Goal: Information Seeking & Learning: Learn about a topic

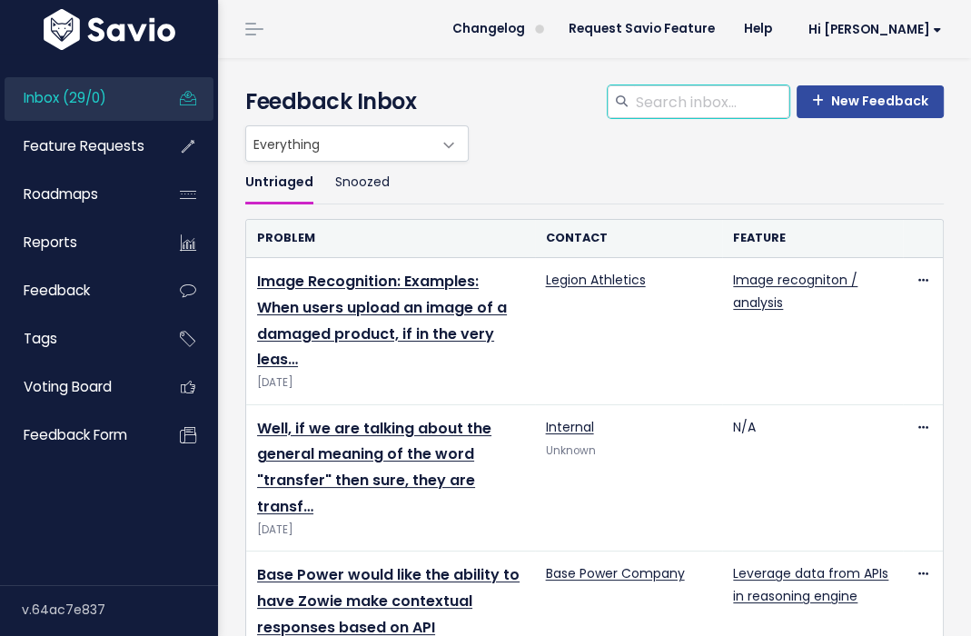
click at [720, 107] on input "search" at bounding box center [711, 101] width 155 height 33
type input "gorgias"
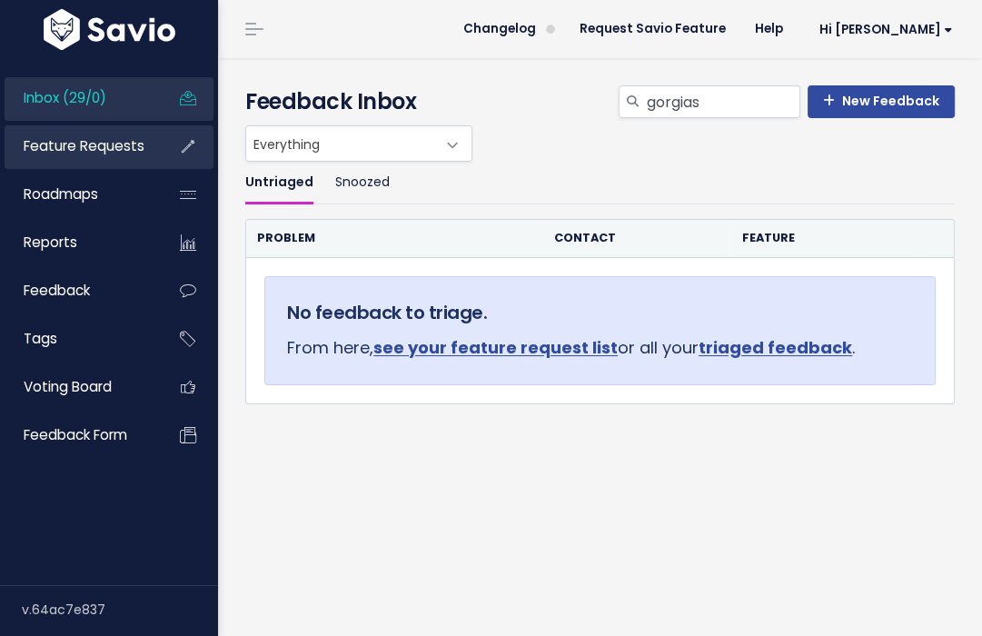
click at [94, 156] on link "Feature Requests" at bounding box center [78, 146] width 146 height 42
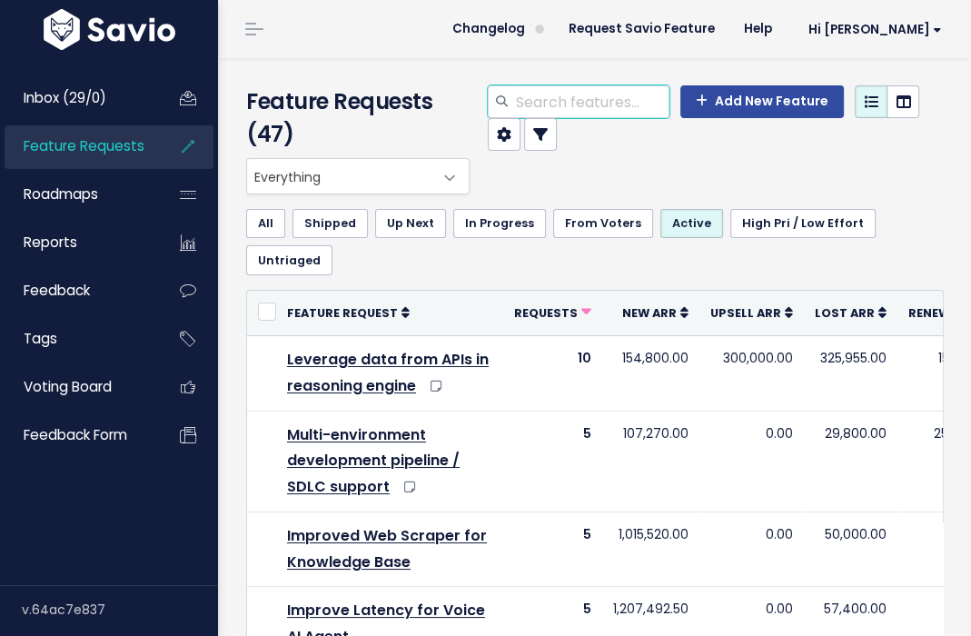
click at [573, 104] on input "search" at bounding box center [591, 101] width 155 height 33
type input "gorgias"
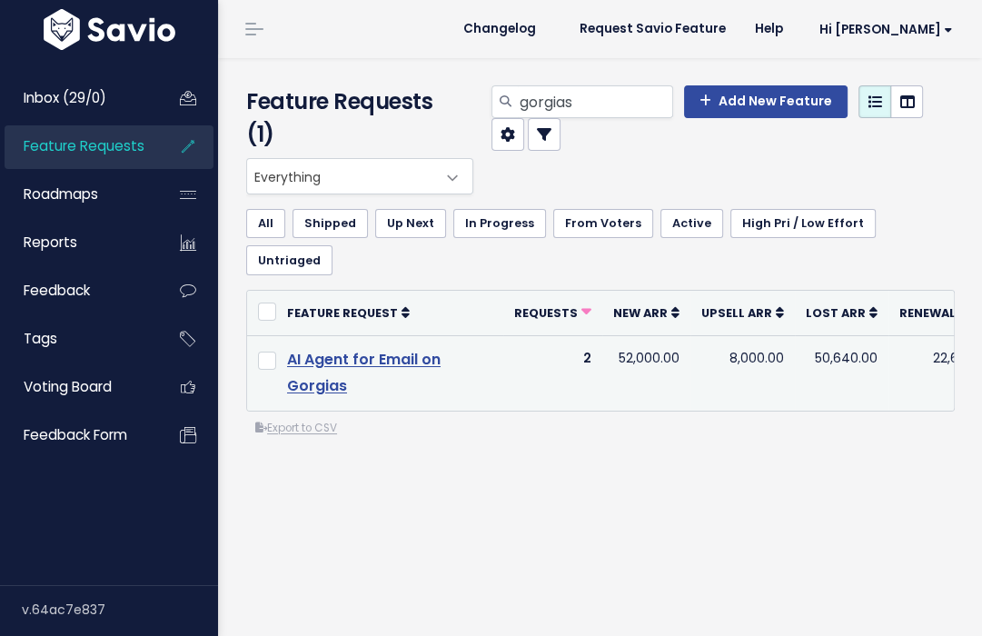
click at [354, 349] on link "AI Agent for Email on Gorgias" at bounding box center [363, 372] width 153 height 47
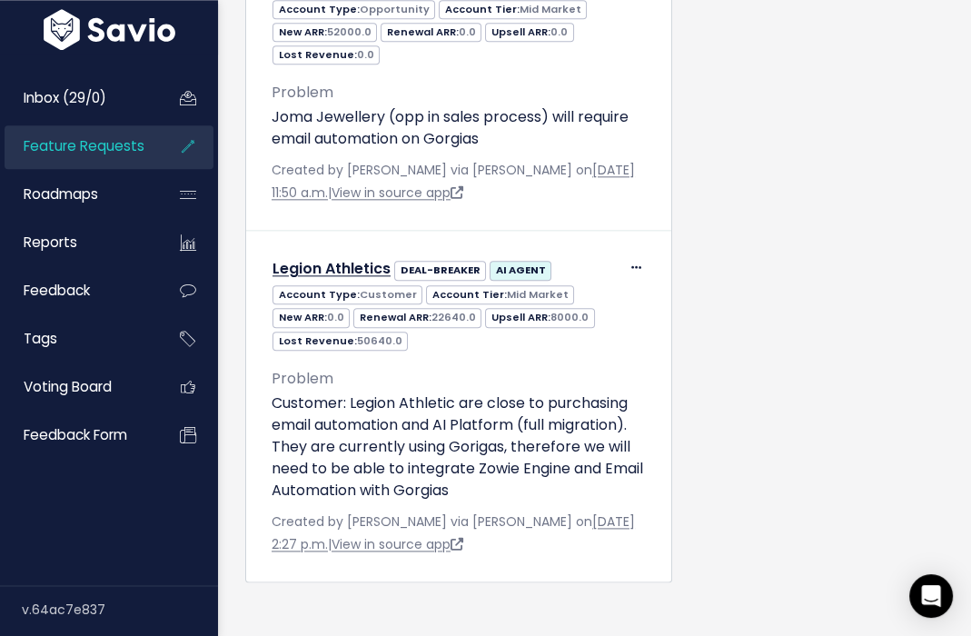
scroll to position [1204, 0]
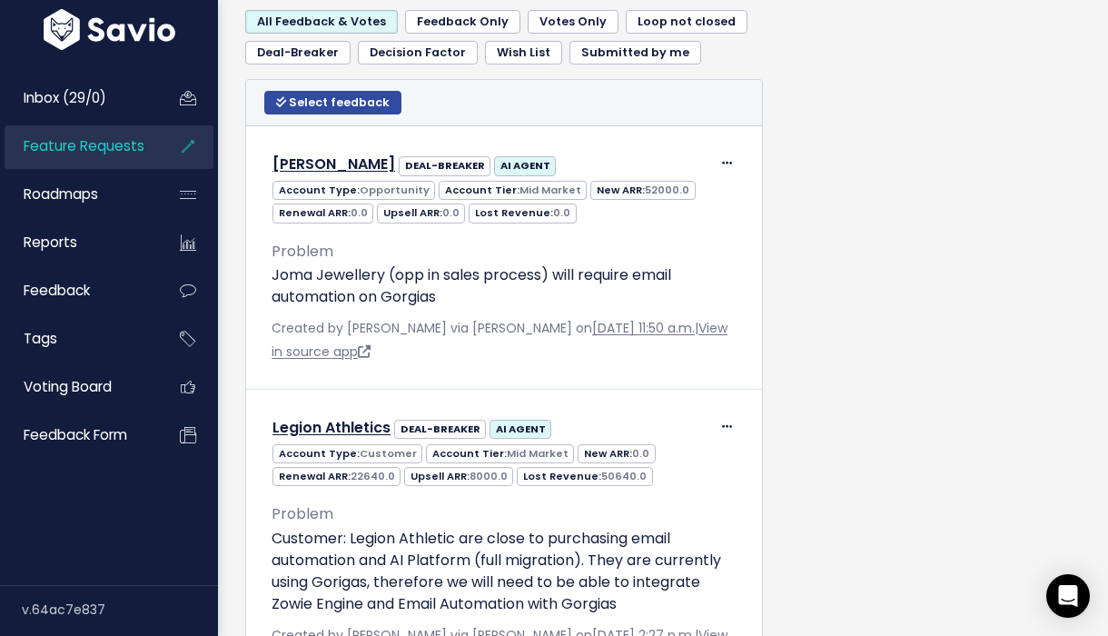
scroll to position [1309, 0]
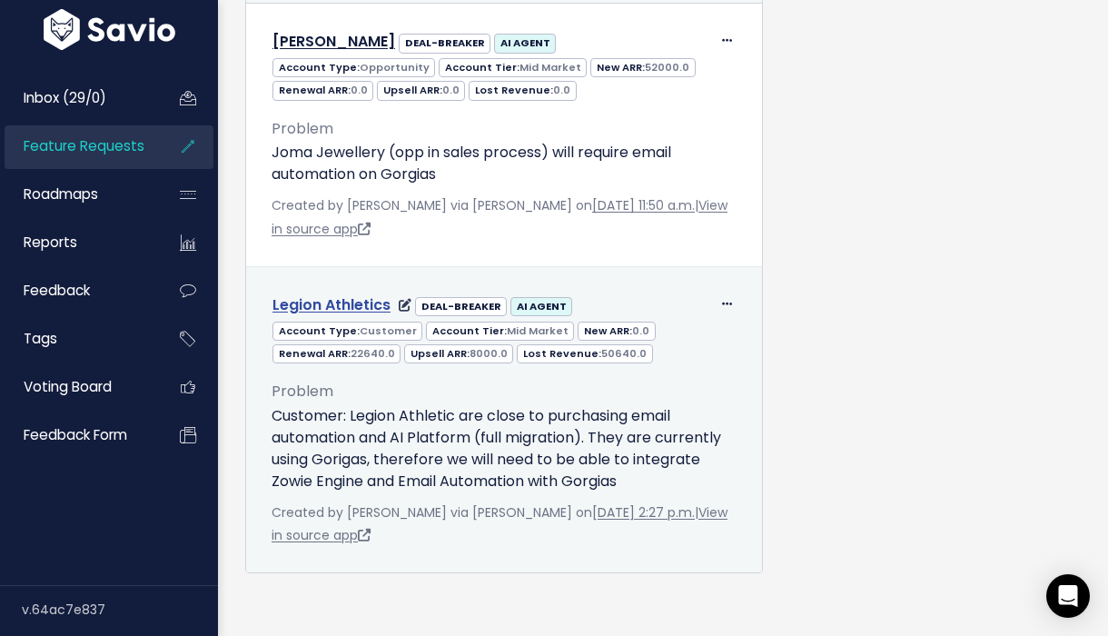
click at [327, 310] on link "Legion Athletics" at bounding box center [331, 304] width 118 height 21
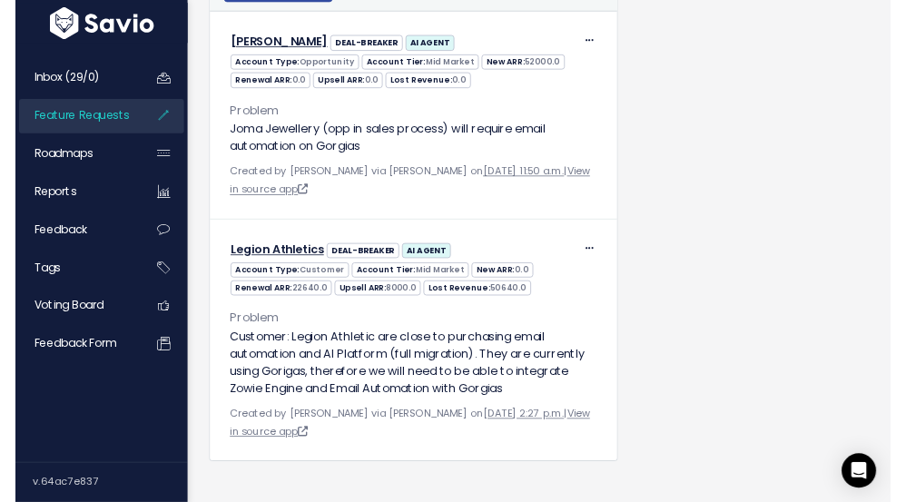
scroll to position [1299, 0]
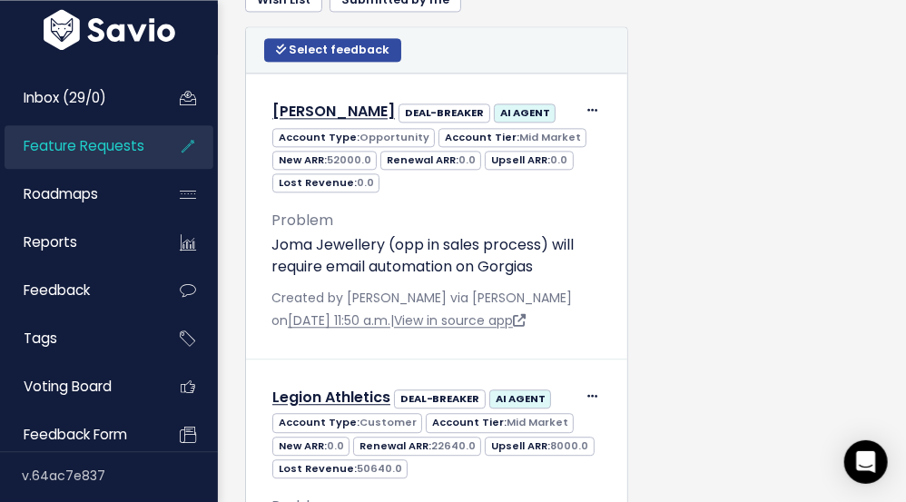
scroll to position [1455, 0]
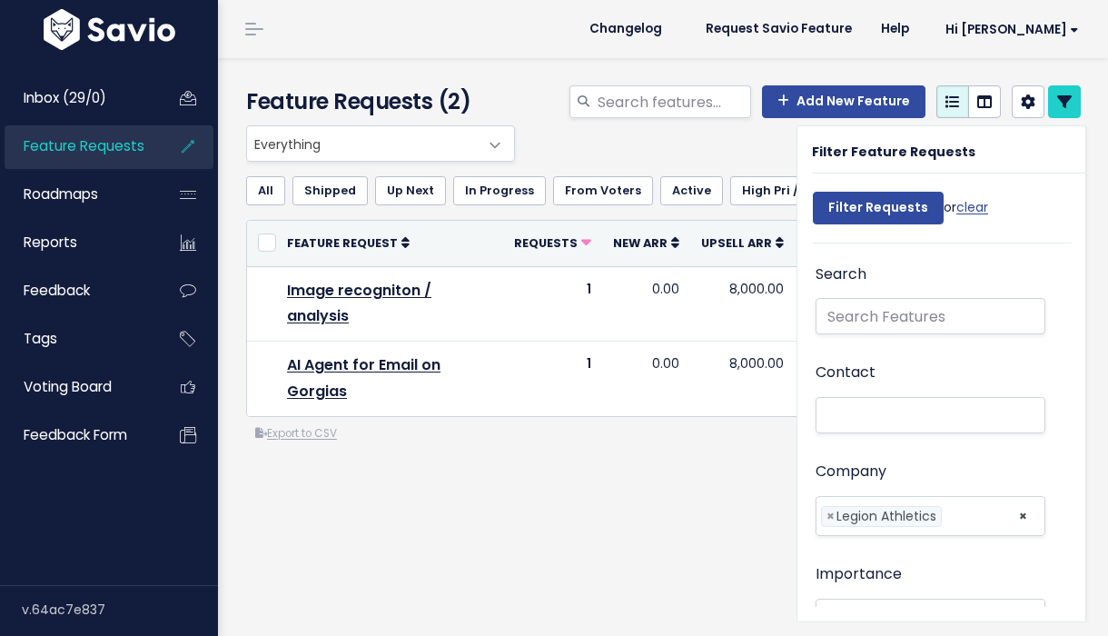
select select
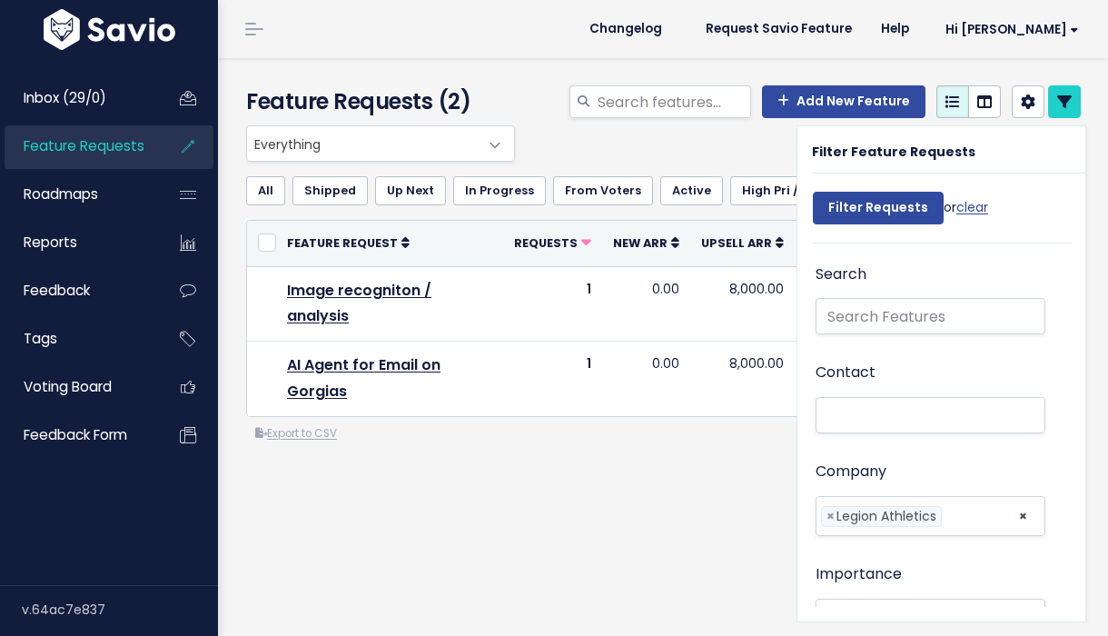
select select
